Goal: Check status: Check status

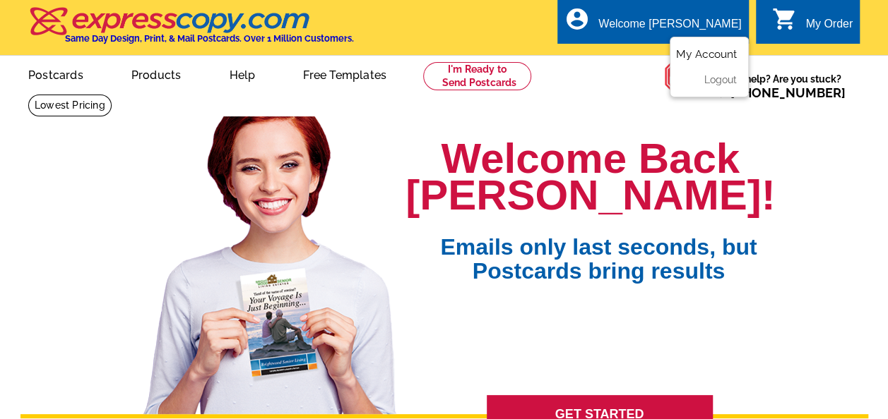
click at [698, 54] on link "My Account" at bounding box center [706, 54] width 61 height 13
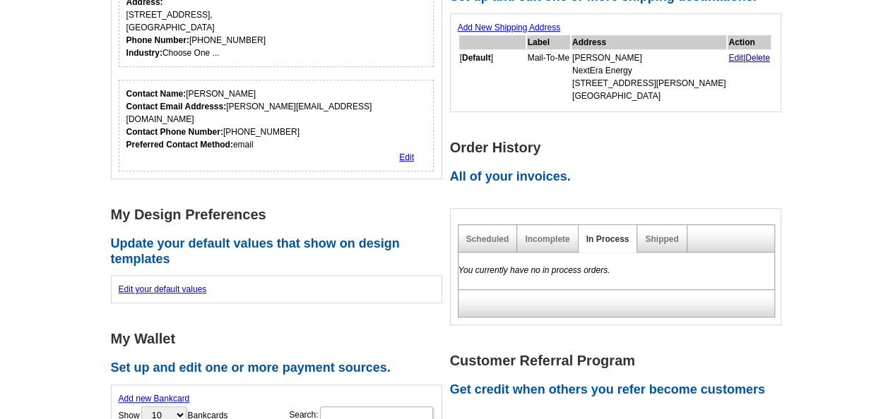
scroll to position [283, 0]
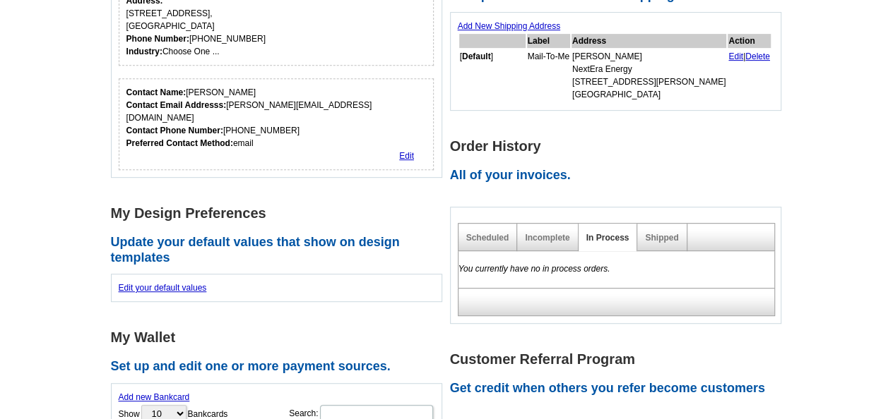
click at [668, 230] on div "Shipped" at bounding box center [661, 238] width 49 height 28
click at [661, 258] on div "You currently have no in process orders." at bounding box center [616, 269] width 317 height 37
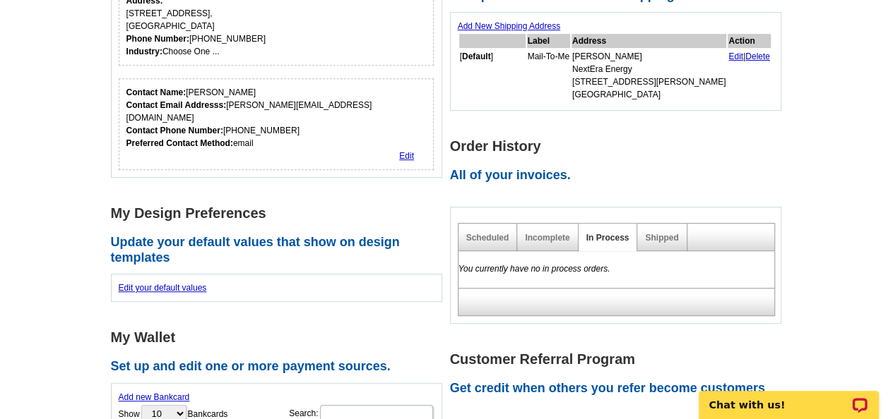
scroll to position [0, 0]
click at [658, 244] on div "Shipped" at bounding box center [661, 238] width 49 height 28
click at [650, 239] on link "Shipped" at bounding box center [661, 238] width 33 height 10
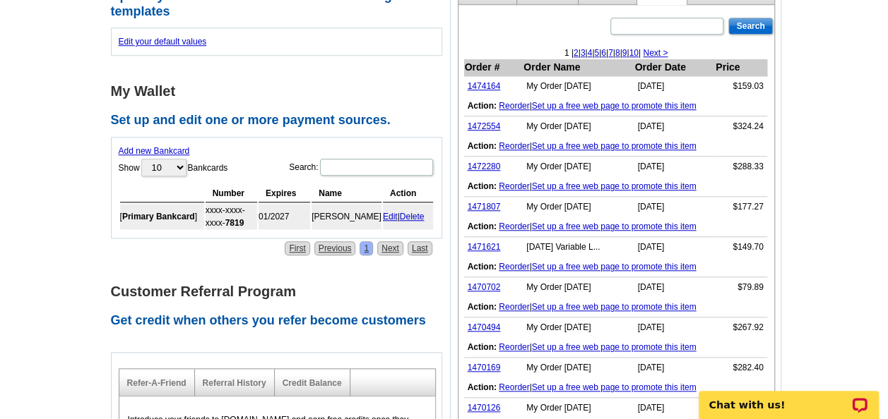
scroll to position [531, 0]
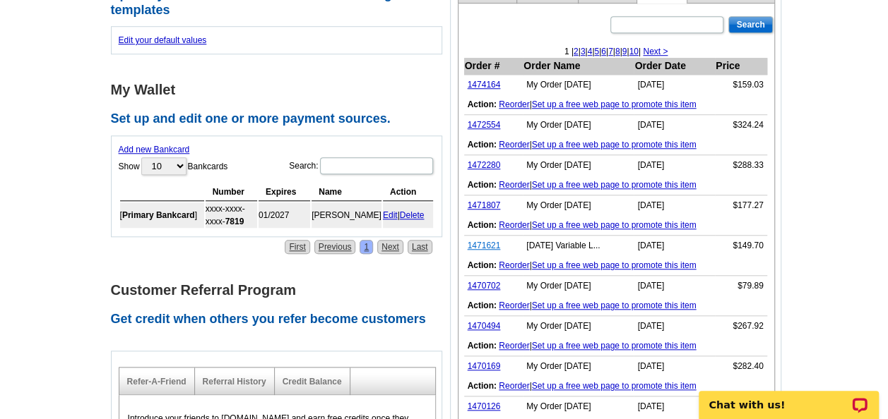
click at [489, 241] on link "1471621" at bounding box center [483, 246] width 33 height 10
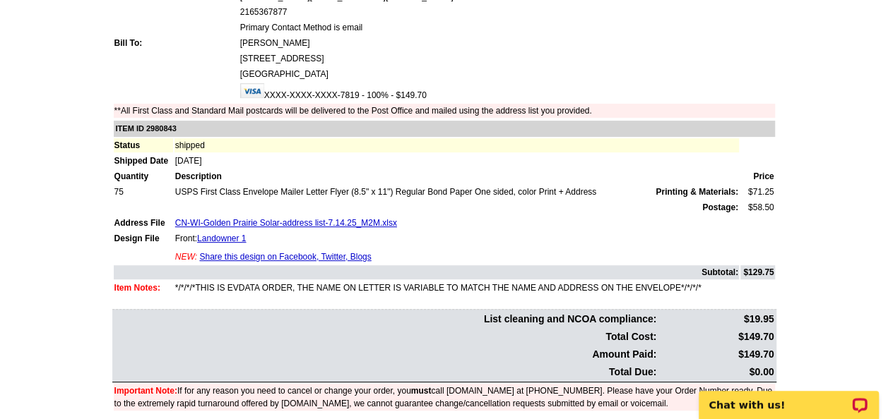
scroll to position [169, 0]
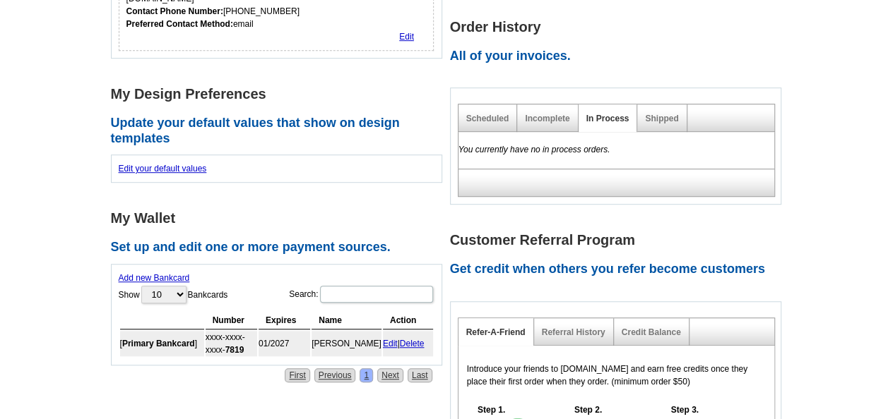
scroll to position [402, 0]
click at [661, 119] on link "Shipped" at bounding box center [661, 119] width 33 height 10
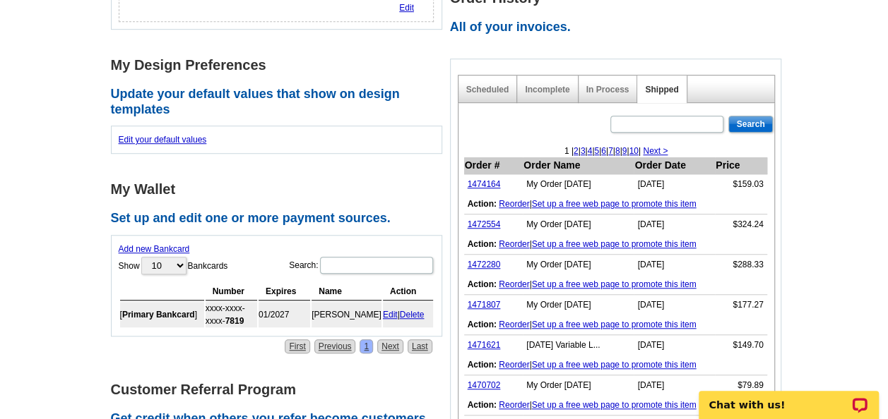
scroll to position [436, 0]
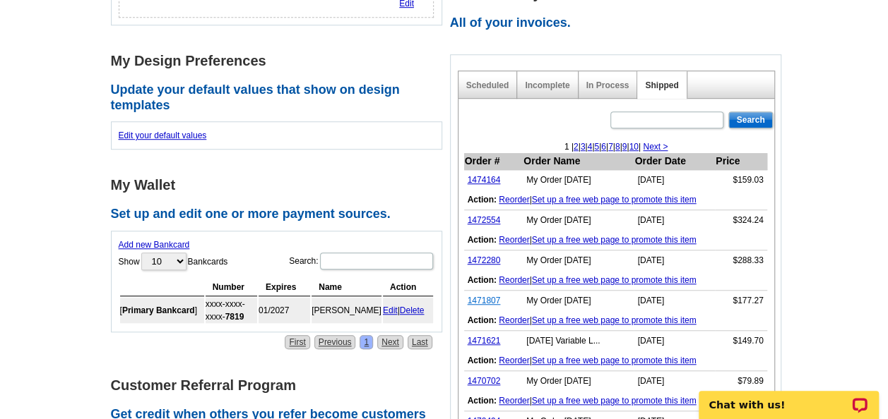
click at [491, 301] on link "1471807" at bounding box center [483, 301] width 33 height 10
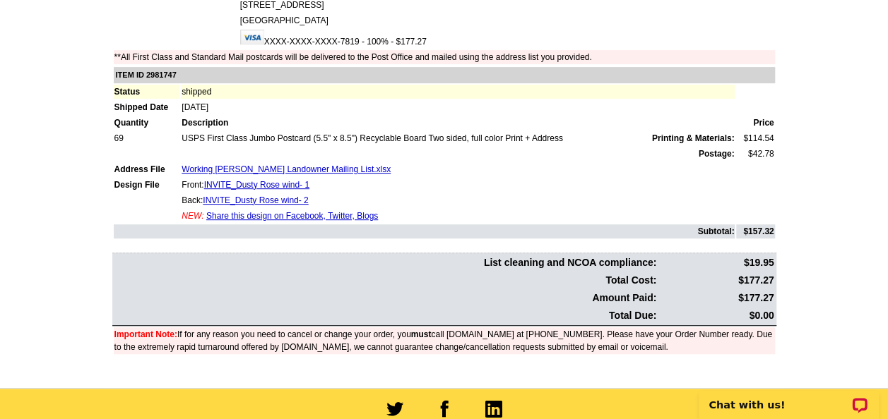
click at [823, 241] on main "Order Number: 1471807 Download Invoice | Print Invoice Order Name My Order [DAT…" at bounding box center [444, 130] width 888 height 518
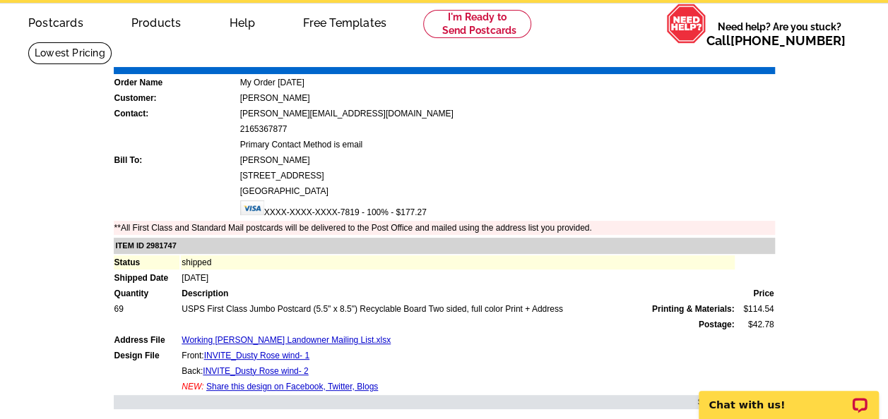
scroll to position [40, 0]
